Goal: Book appointment/travel/reservation

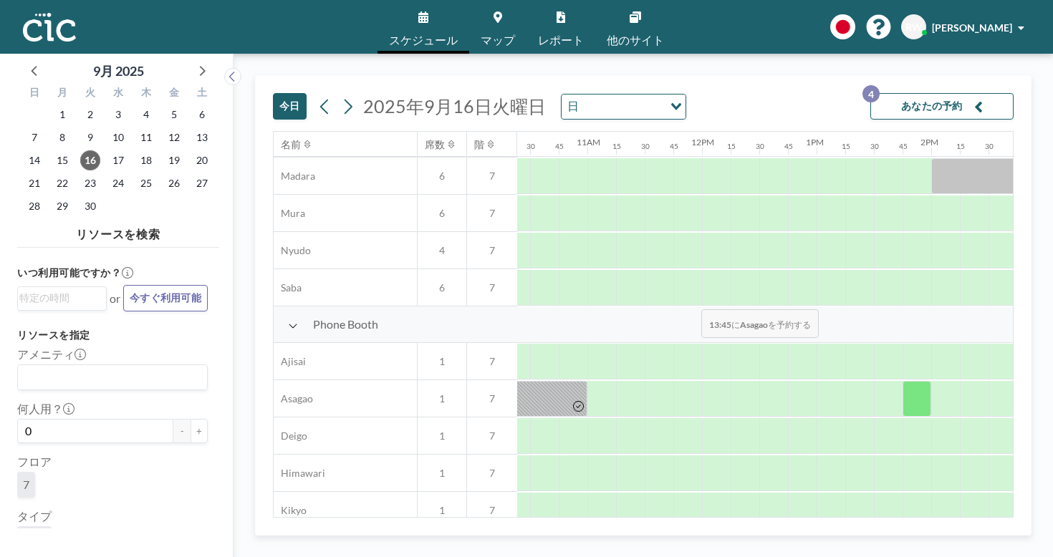
scroll to position [259, 1193]
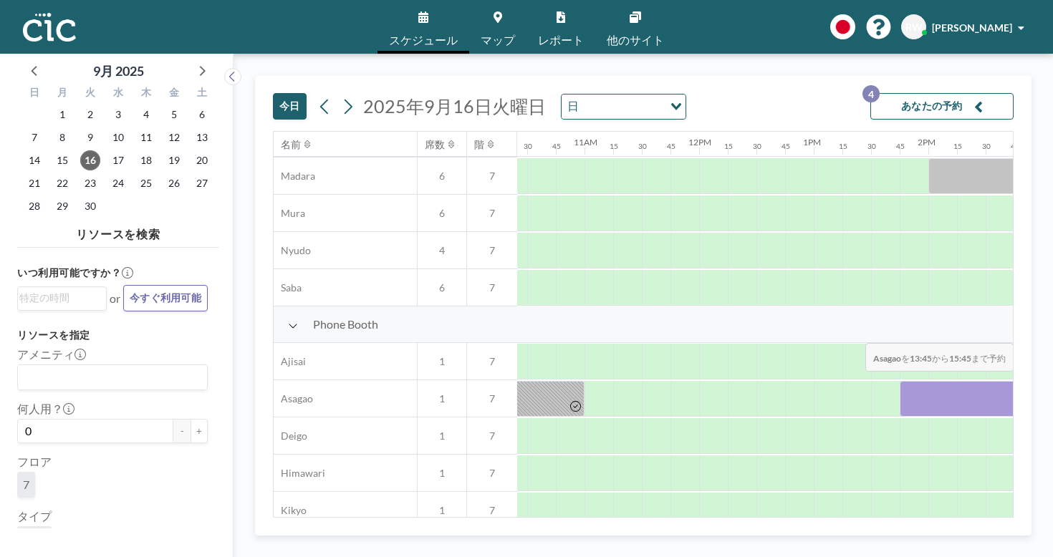
drag, startPoint x: 526, startPoint y: 284, endPoint x: 861, endPoint y: 309, distance: 335.4
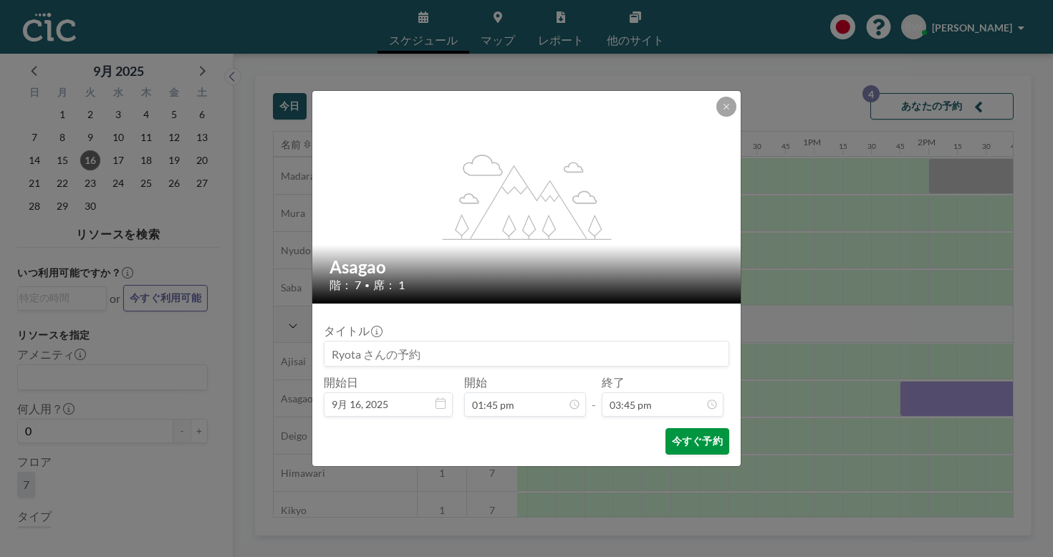
click at [680, 428] on button "今すぐ予約" at bounding box center [697, 441] width 64 height 26
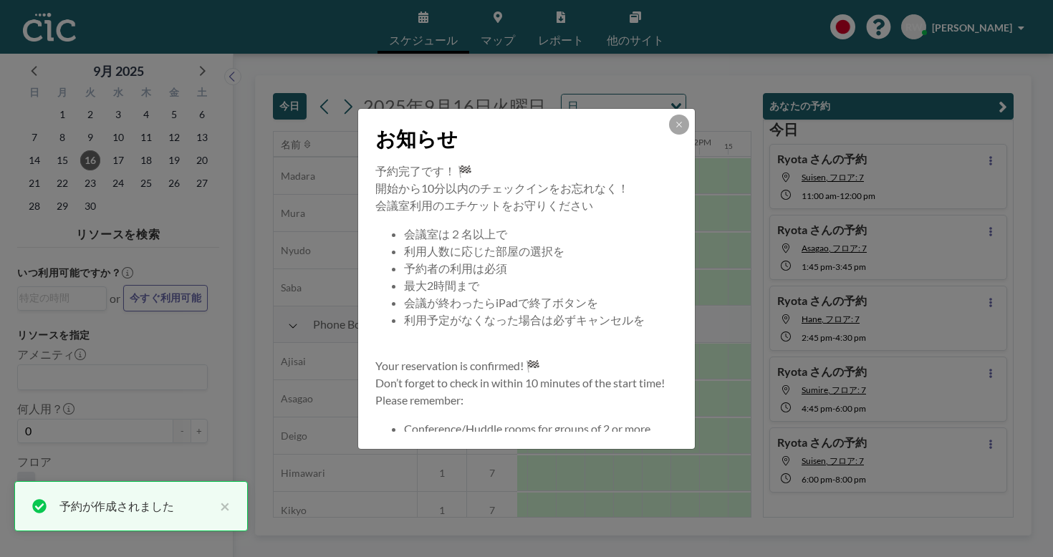
click at [653, 142] on div "お知らせ" at bounding box center [526, 136] width 337 height 54
click at [669, 135] on button at bounding box center [679, 125] width 20 height 20
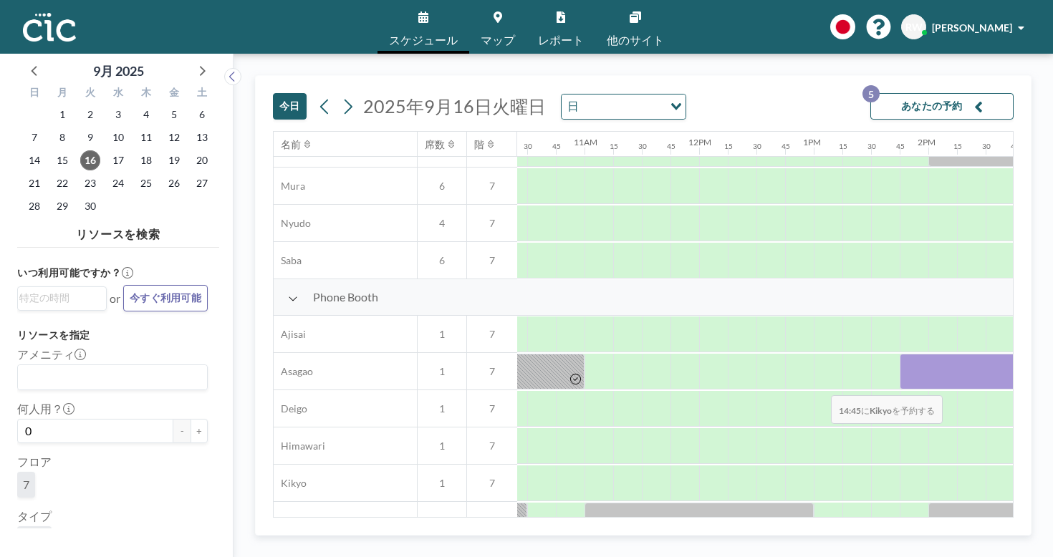
scroll to position [289, 1193]
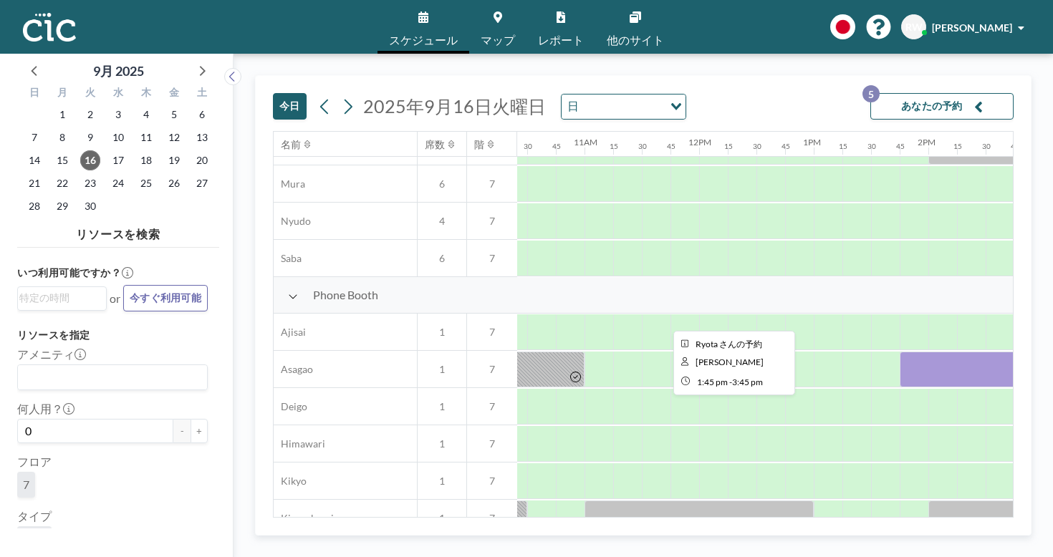
click at [899, 352] on div at bounding box center [1013, 370] width 229 height 36
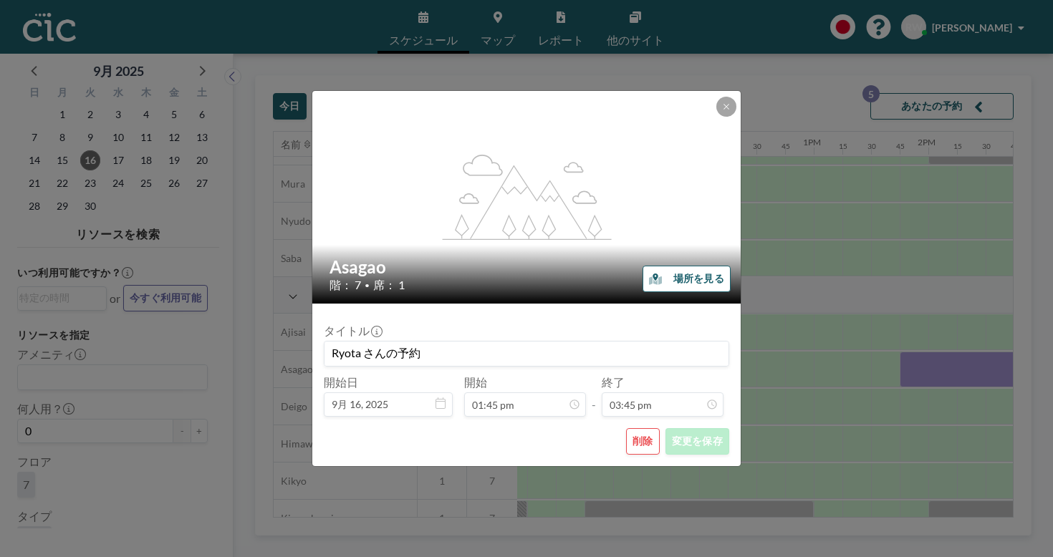
scroll to position [1440, 0]
click at [626, 428] on button "削除" at bounding box center [643, 441] width 34 height 26
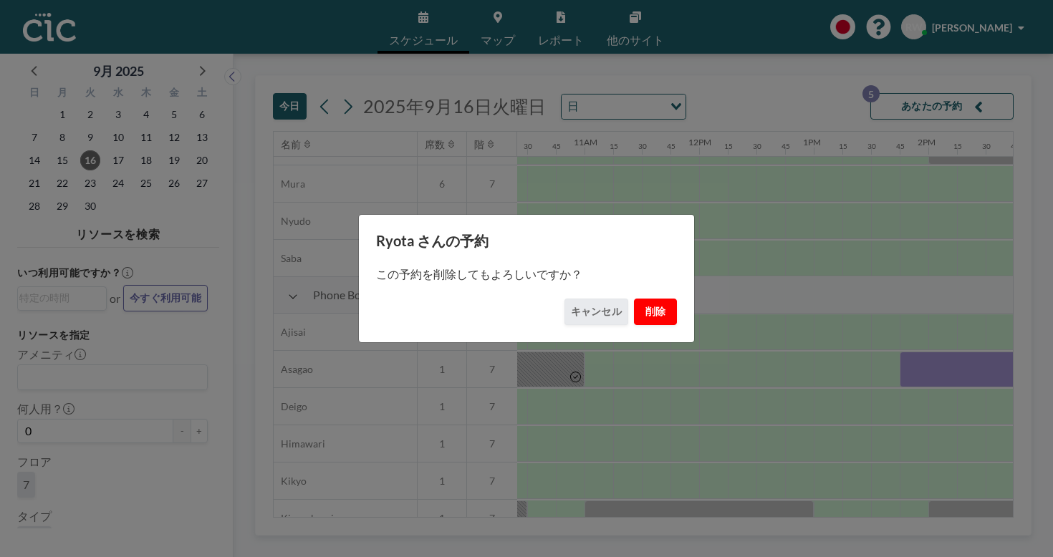
click at [634, 304] on button "削除" at bounding box center [655, 312] width 43 height 26
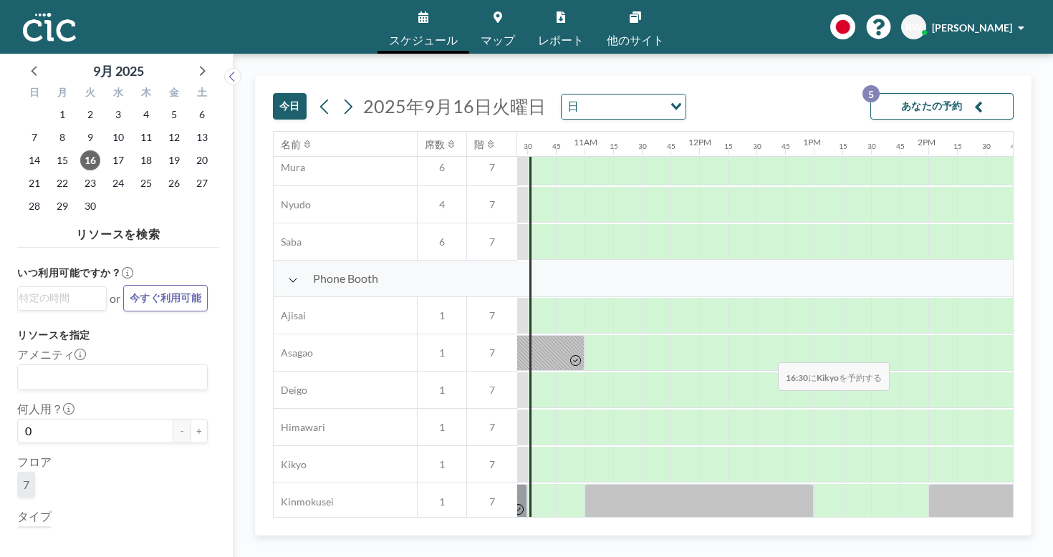
scroll to position [308, 1193]
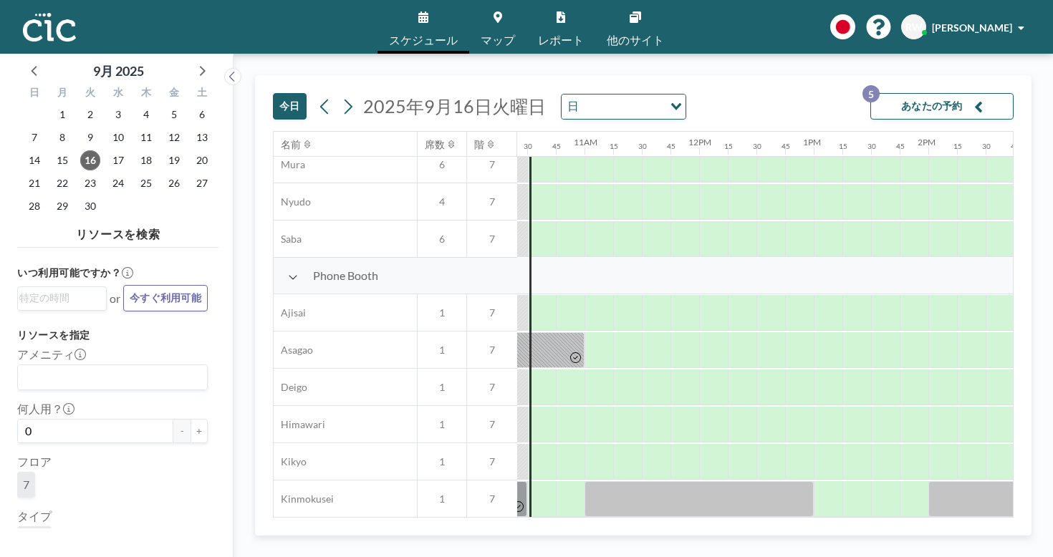
click at [642, 76] on div "[DATE] [DATE] 日 Loading... あなたの予約 5" at bounding box center [643, 103] width 740 height 55
click at [821, 54] on div "[DATE] [DATE] 日 Loading... あなたの予約 5 名前 席数 階 12AM 15 30 45 1AM 15 30 45 2AM 15 3…" at bounding box center [642, 305] width 819 height 503
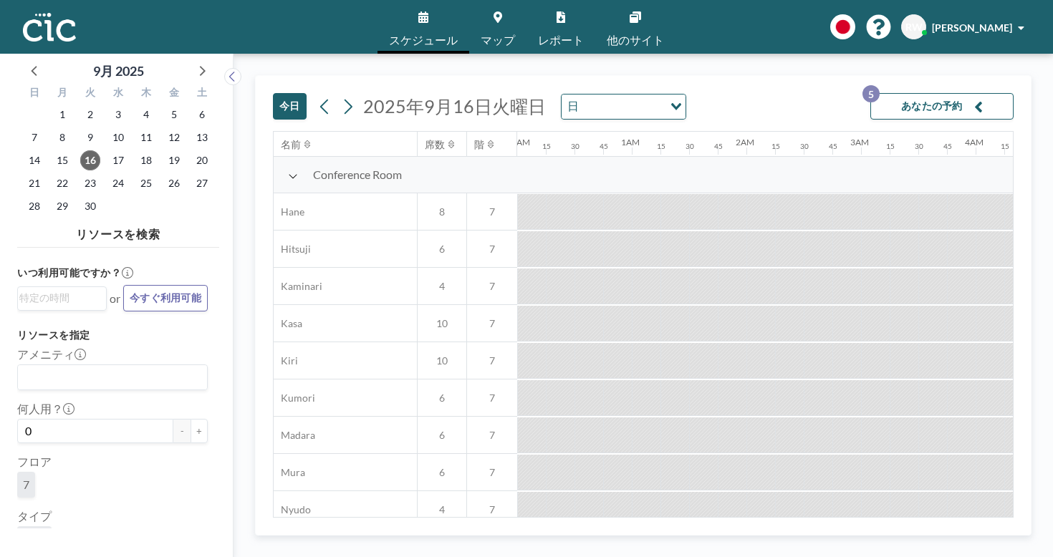
scroll to position [0, 667]
